Goal: Obtain resource: Download file/media

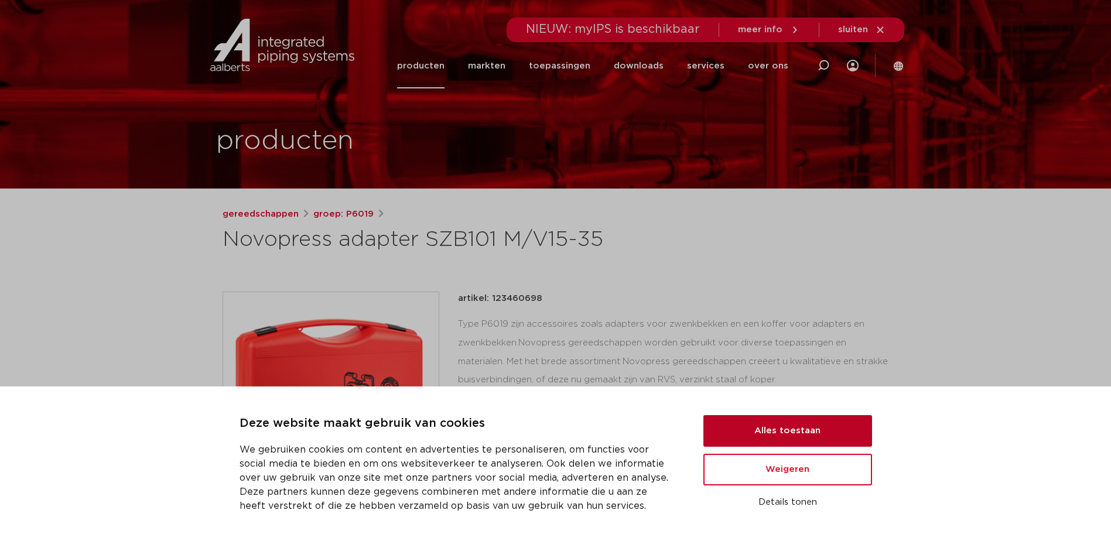
click at [779, 428] on button "Alles toestaan" at bounding box center [788, 431] width 169 height 32
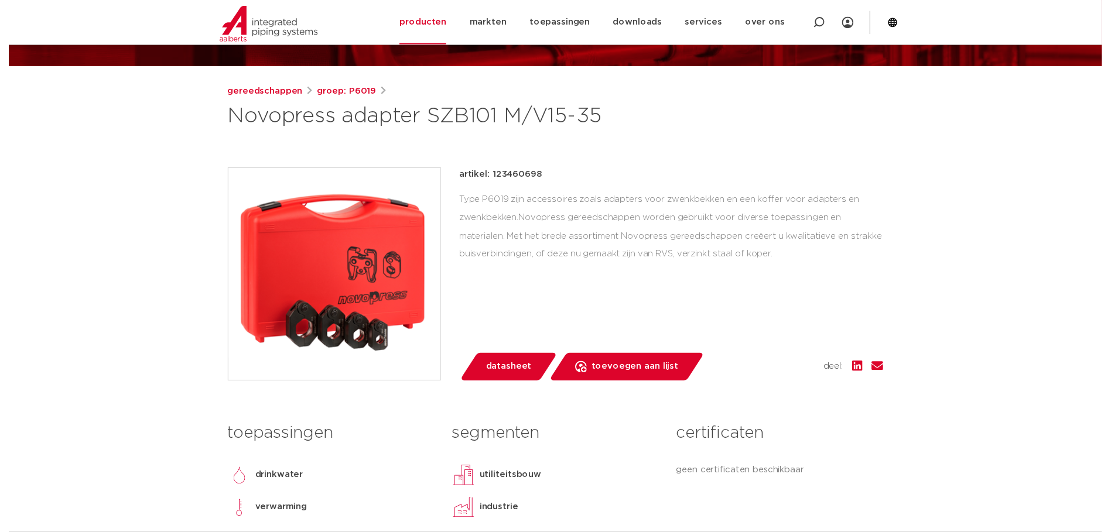
scroll to position [117, 0]
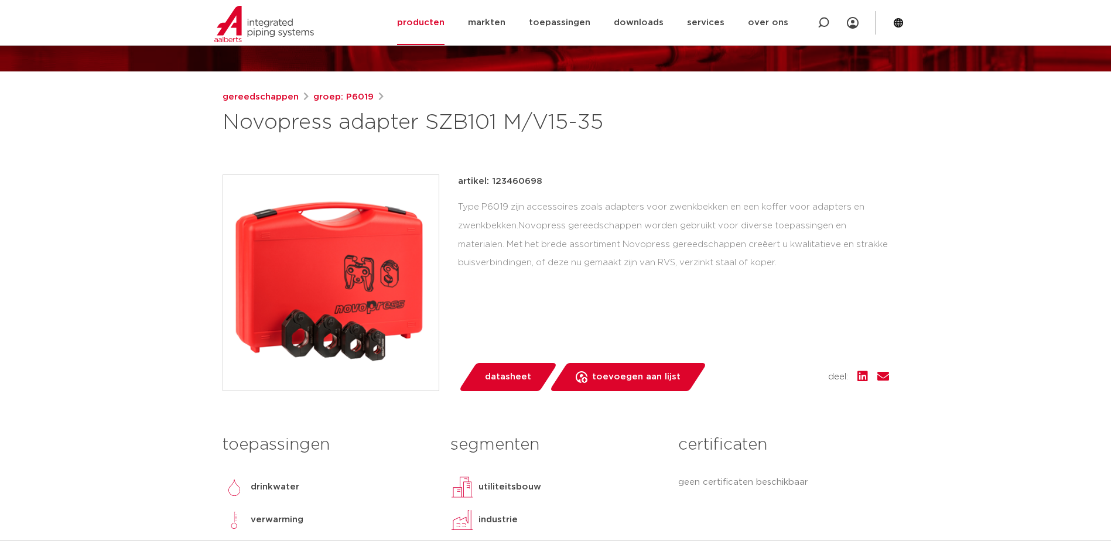
click at [482, 377] on link "datasheet" at bounding box center [508, 377] width 100 height 28
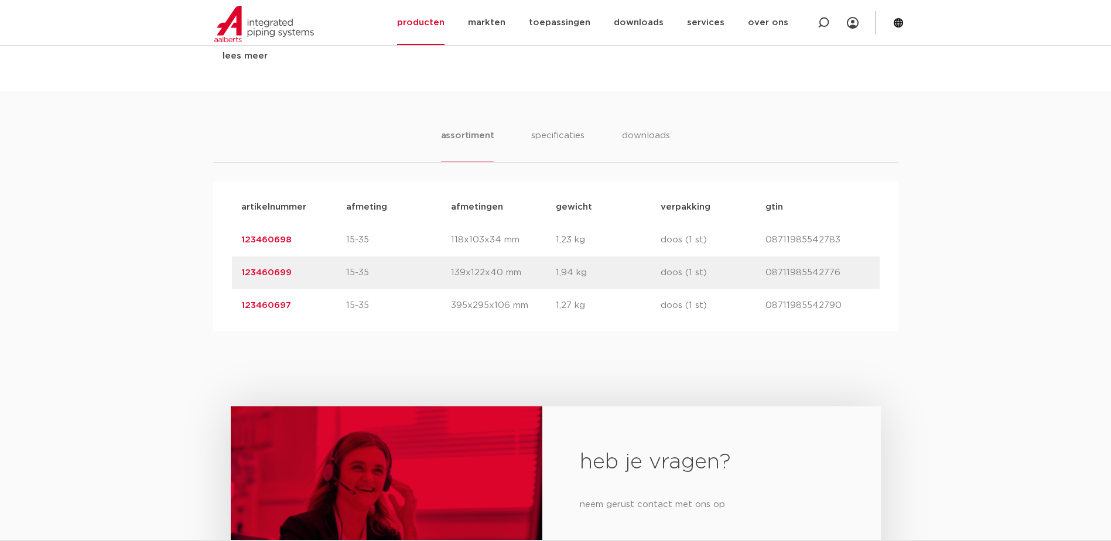
scroll to position [644, 0]
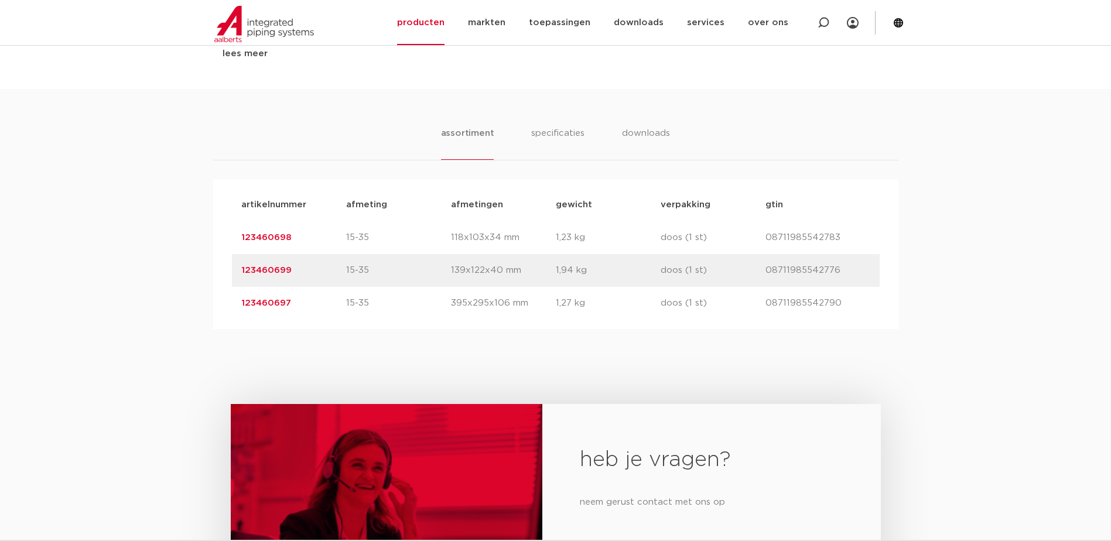
click at [262, 236] on link "123460698" at bounding box center [266, 237] width 50 height 9
